Goal: Find specific page/section: Find specific page/section

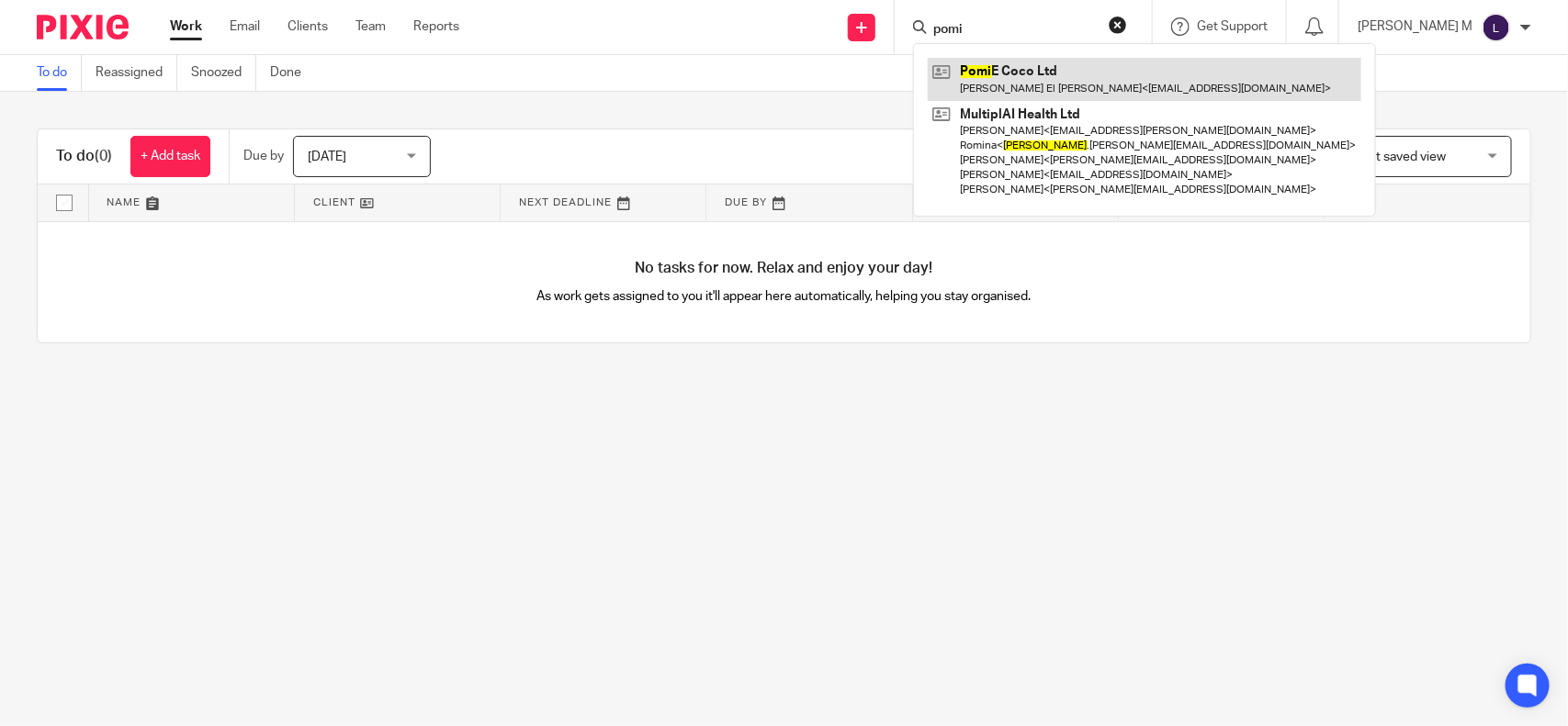
type input "pomi"
click at [1118, 83] on link at bounding box center [1144, 79] width 433 height 42
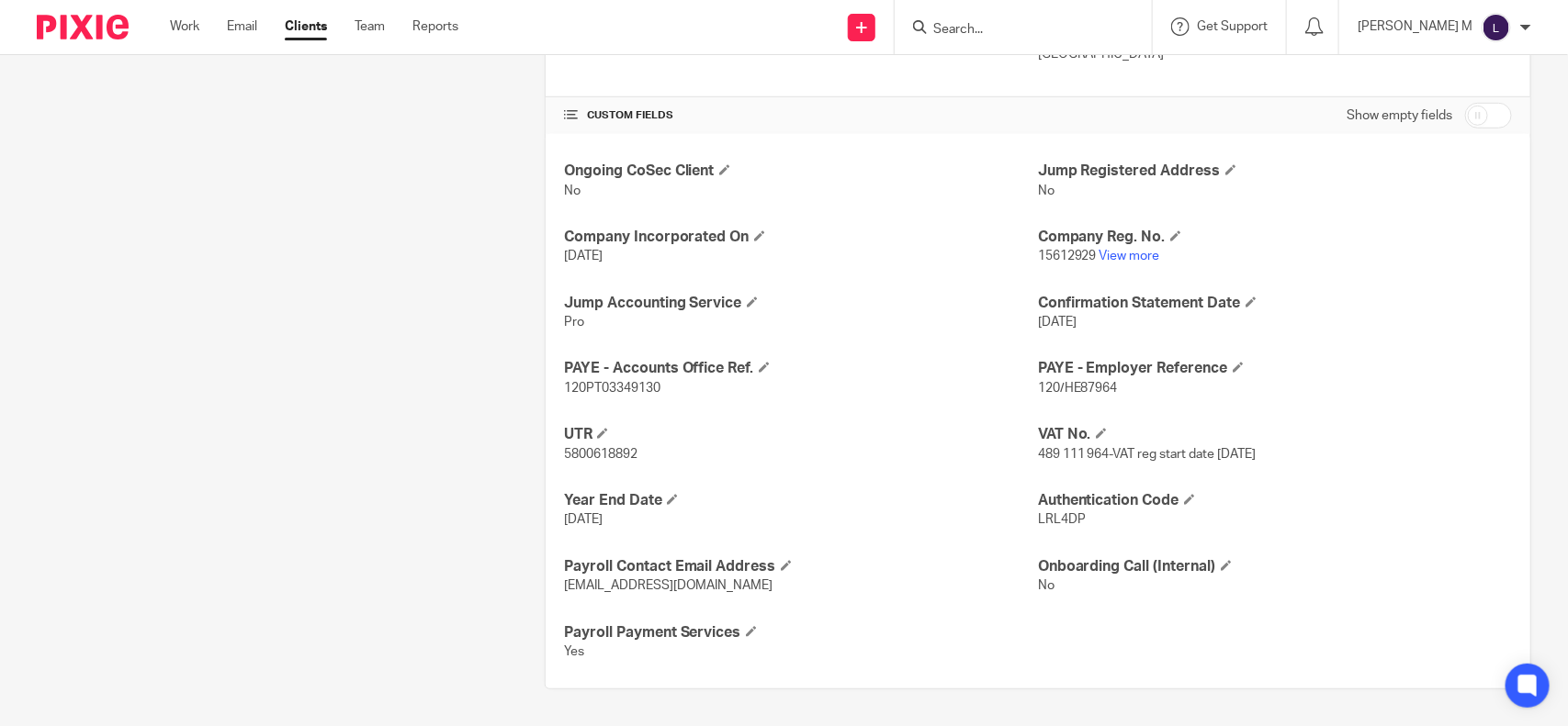
click at [975, 41] on div at bounding box center [1022, 27] width 257 height 54
click at [976, 24] on input "Search" at bounding box center [1013, 30] width 165 height 17
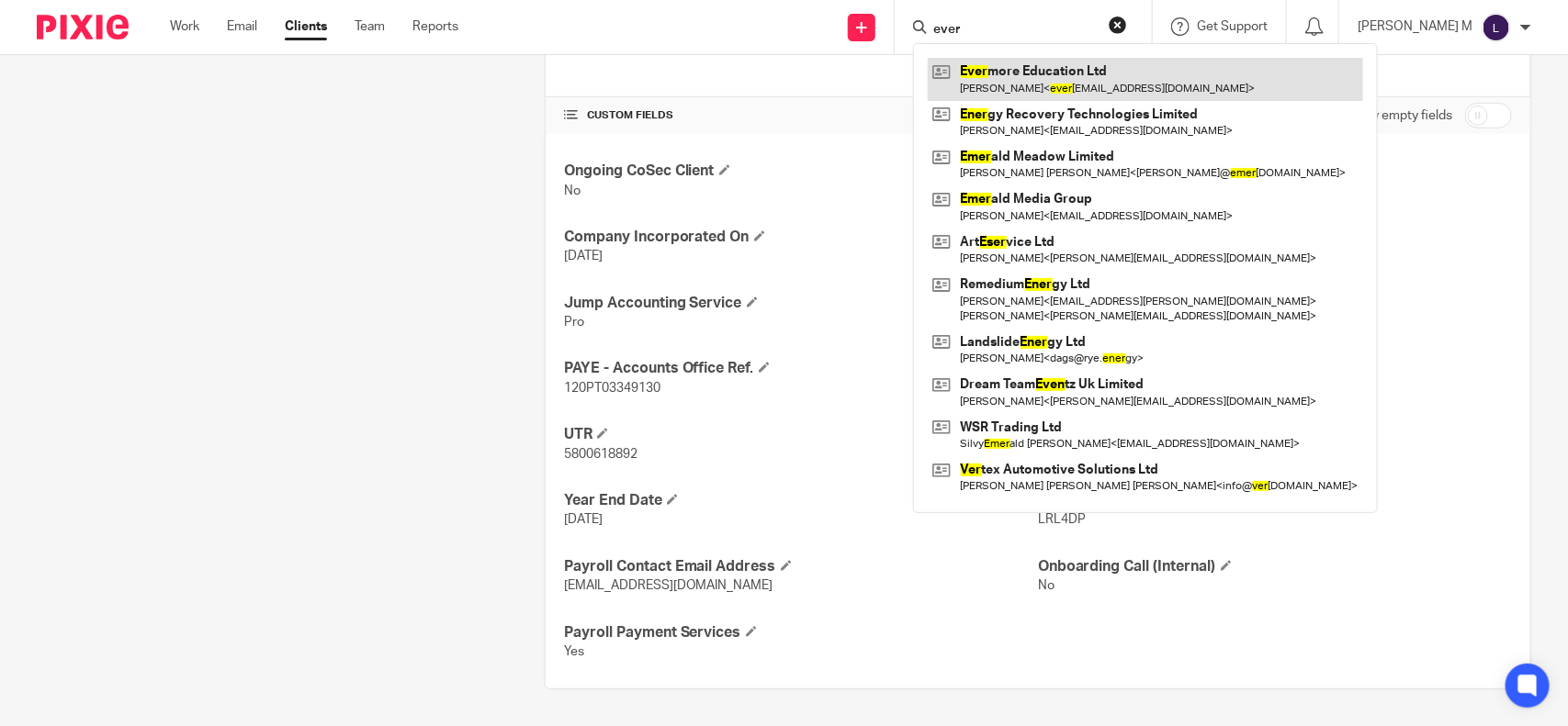
type input "ever"
click at [1032, 72] on link at bounding box center [1145, 79] width 435 height 42
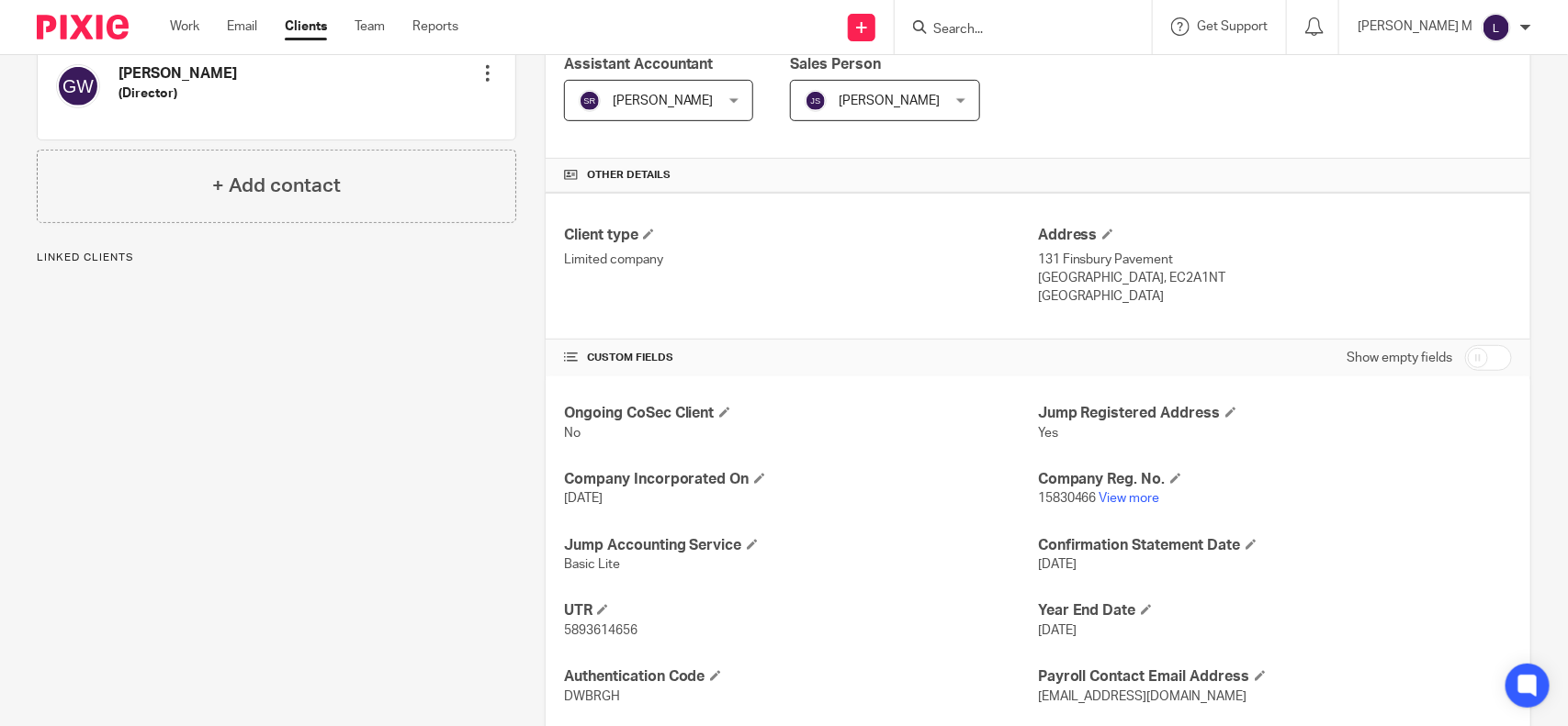
scroll to position [331, 0]
click at [1128, 497] on link "View more" at bounding box center [1130, 497] width 61 height 13
